Goal: Browse casually

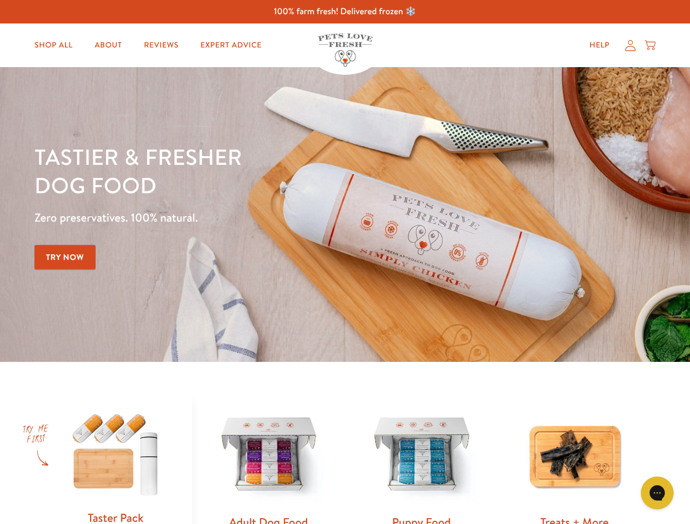
click at [345, 262] on div "Tastier & fresher dog food Zero preservatives. 100% natural. Try Now" at bounding box center [241, 215] width 414 height 144
click at [657, 493] on icon "Gorgias live chat" at bounding box center [656, 493] width 10 height 10
